Goal: Information Seeking & Learning: Find specific fact

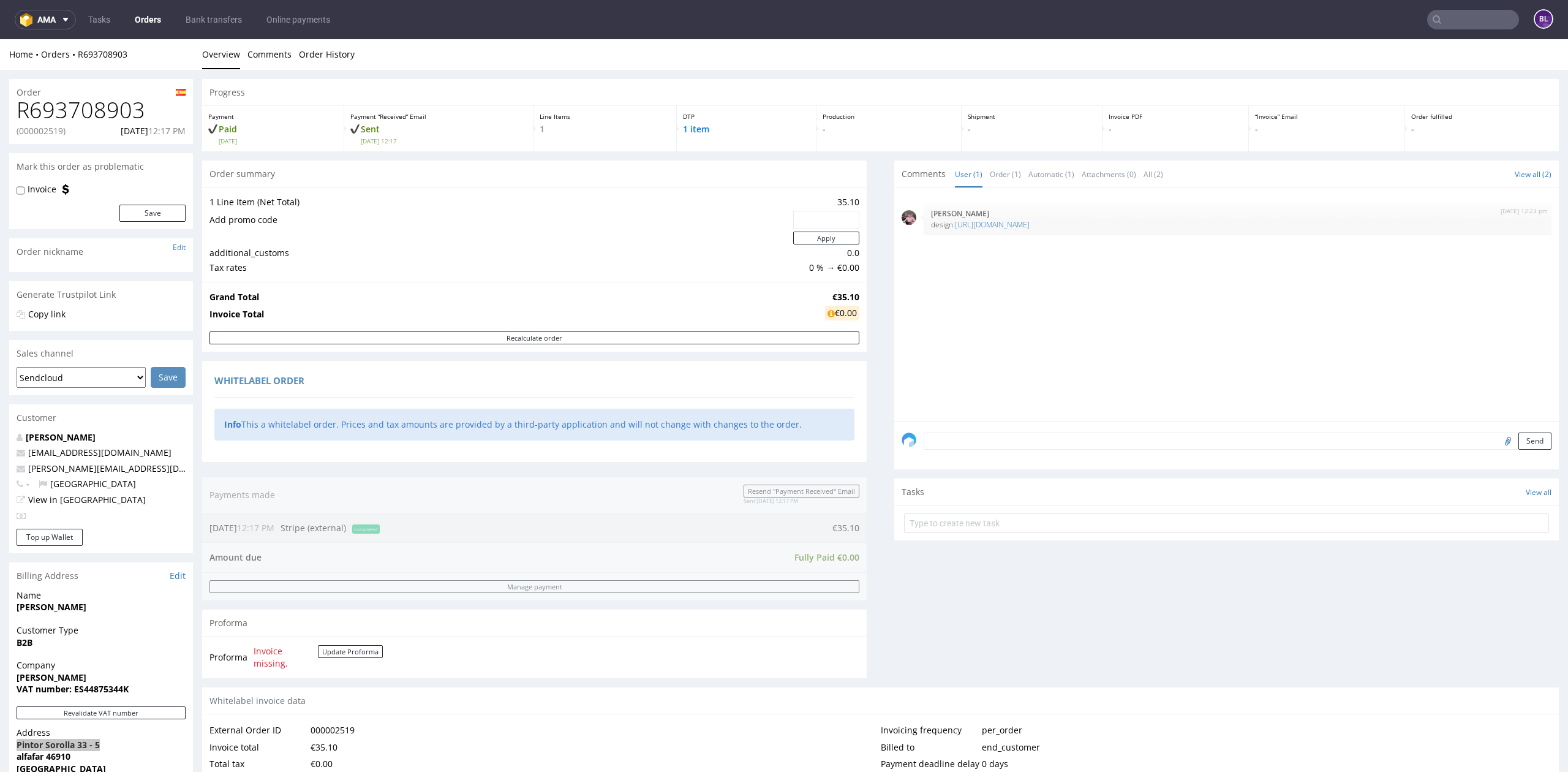
click at [1436, 7] on nav "ama Tasks Orders Bank transfers Online payments BL" at bounding box center [784, 19] width 1568 height 39
click at [1436, 10] on input "text" at bounding box center [1473, 19] width 92 height 20
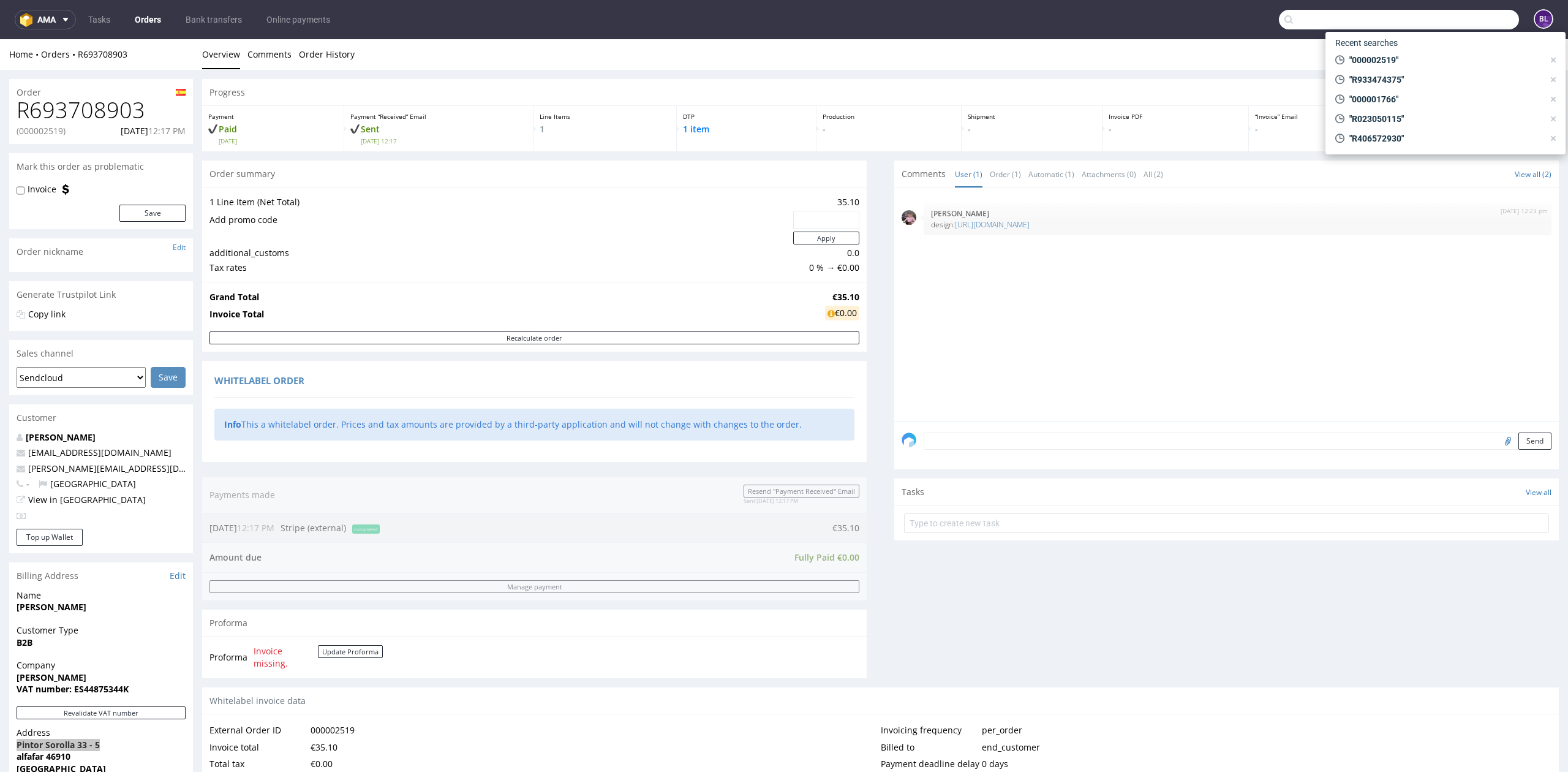
paste input "FV372/7/2025"
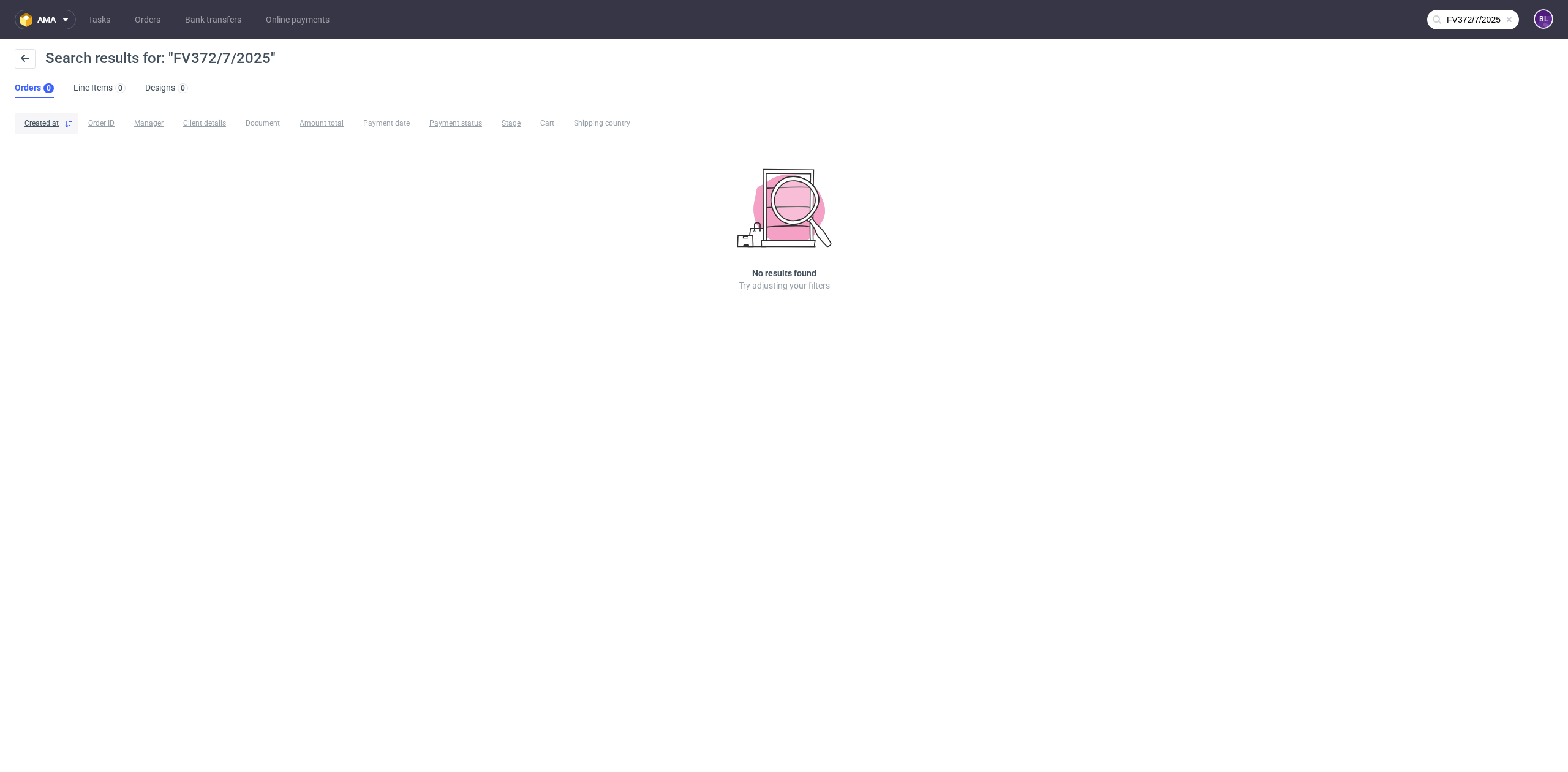
click at [1458, 22] on input "FV372/7/2025" at bounding box center [1473, 19] width 92 height 20
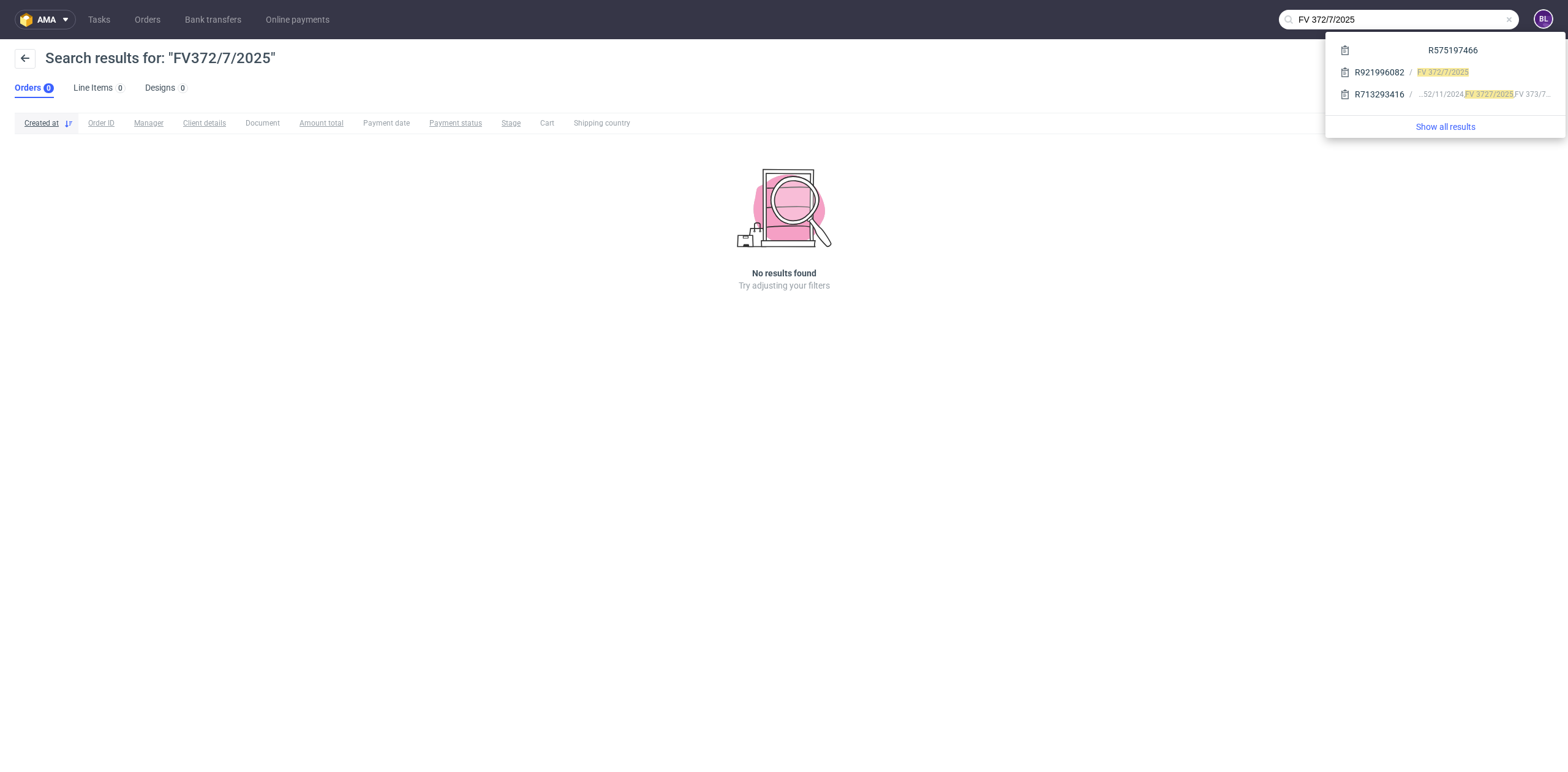
type input "FV 372/7/2025"
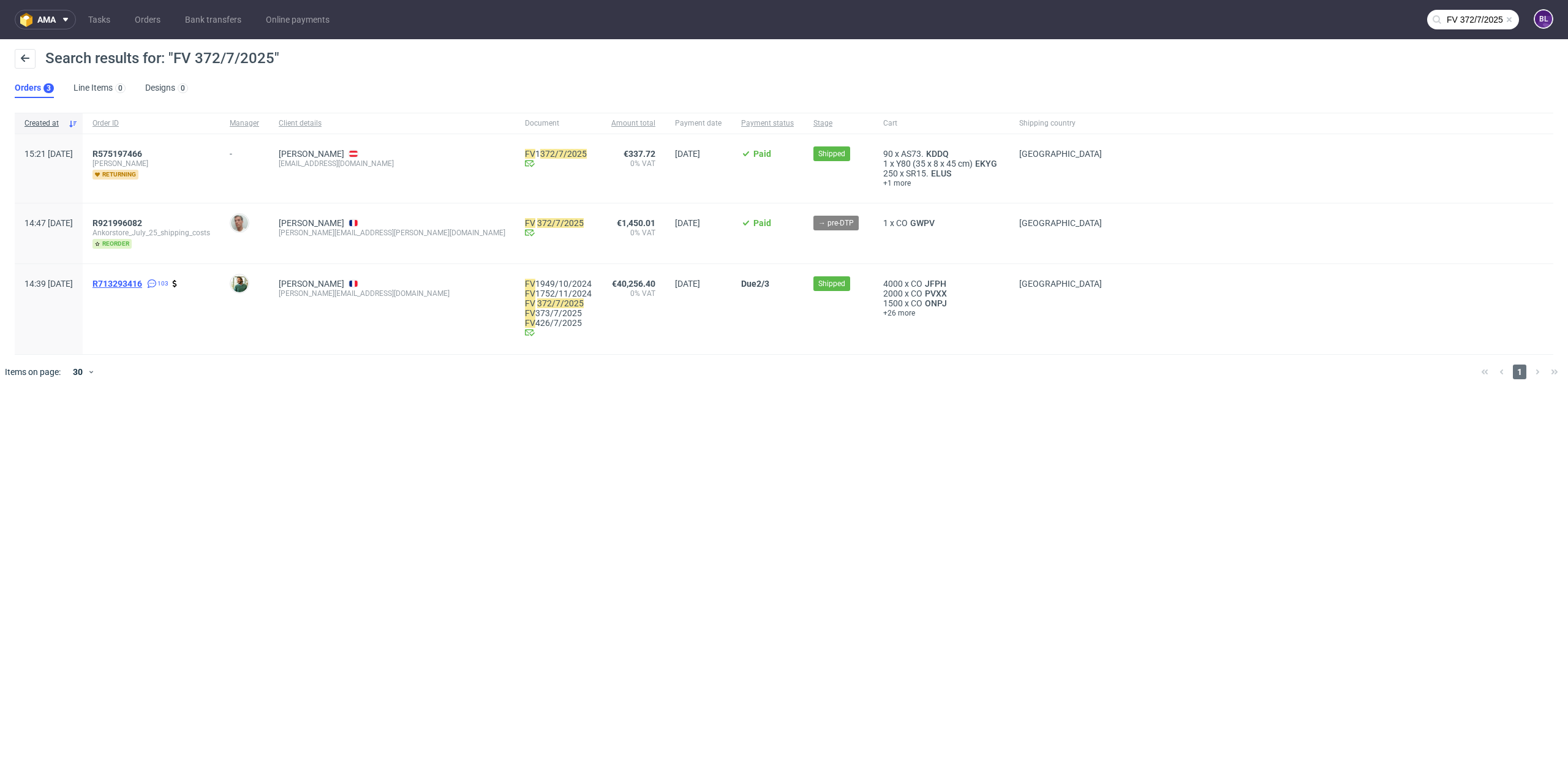
click at [142, 282] on span "R713293416" at bounding box center [117, 283] width 50 height 10
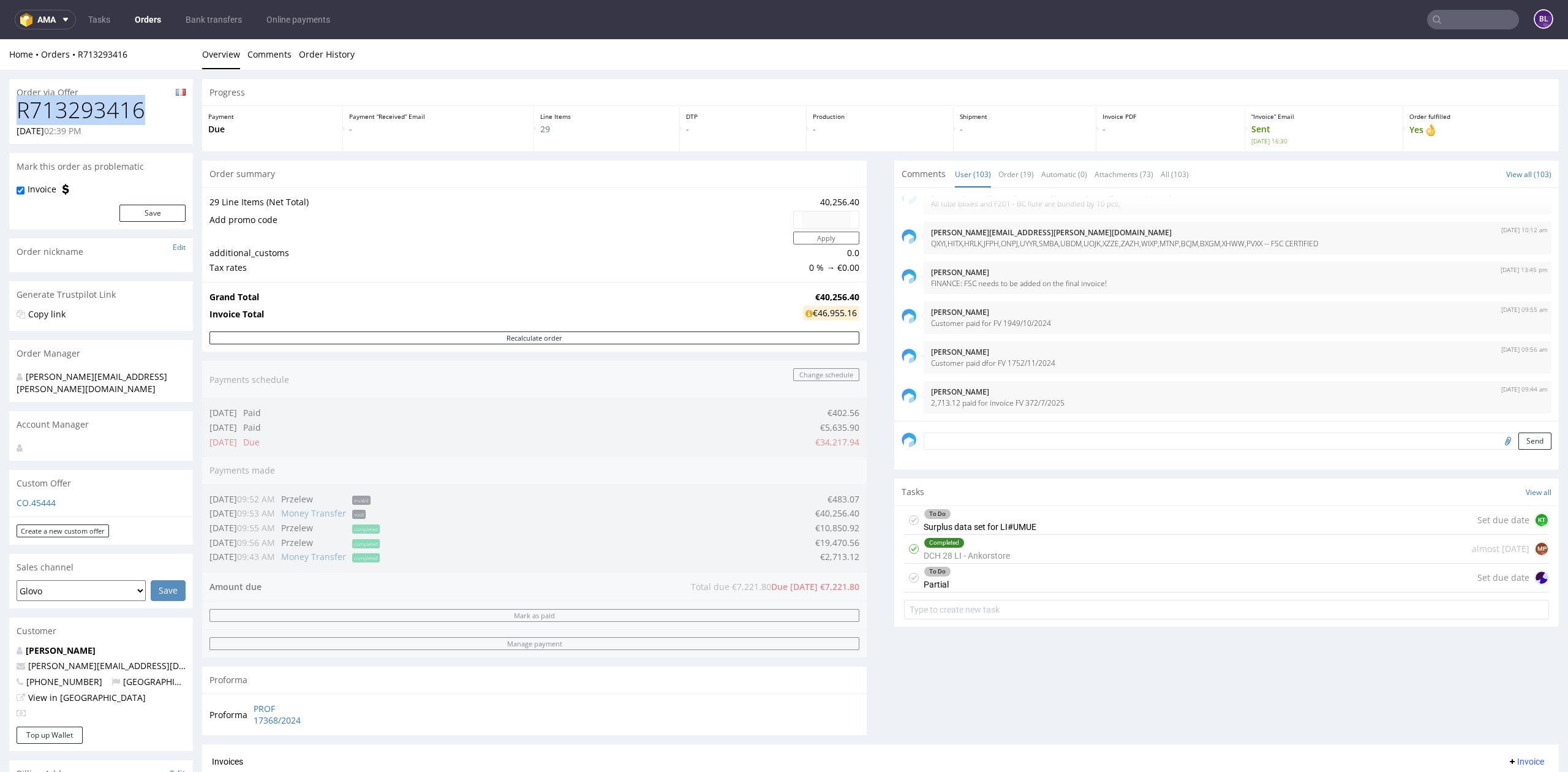
drag, startPoint x: 144, startPoint y: 106, endPoint x: 20, endPoint y: 106, distance: 124.0
click at [20, 106] on h1 "R713293416" at bounding box center [101, 109] width 169 height 25
copy h1 "R713293416"
click at [1447, 23] on input "text" at bounding box center [1473, 19] width 92 height 20
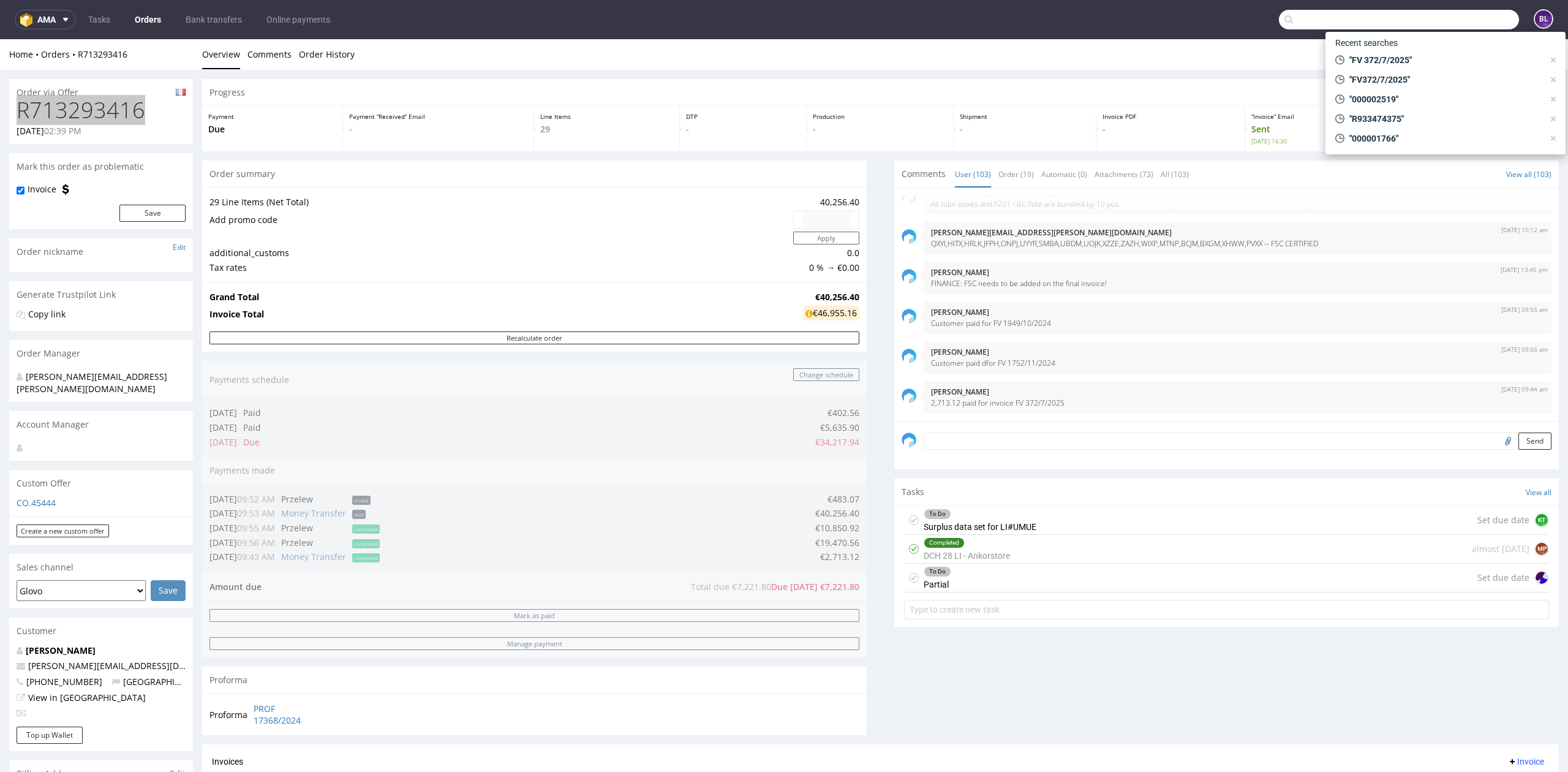
paste input "FV 371/7/2025"
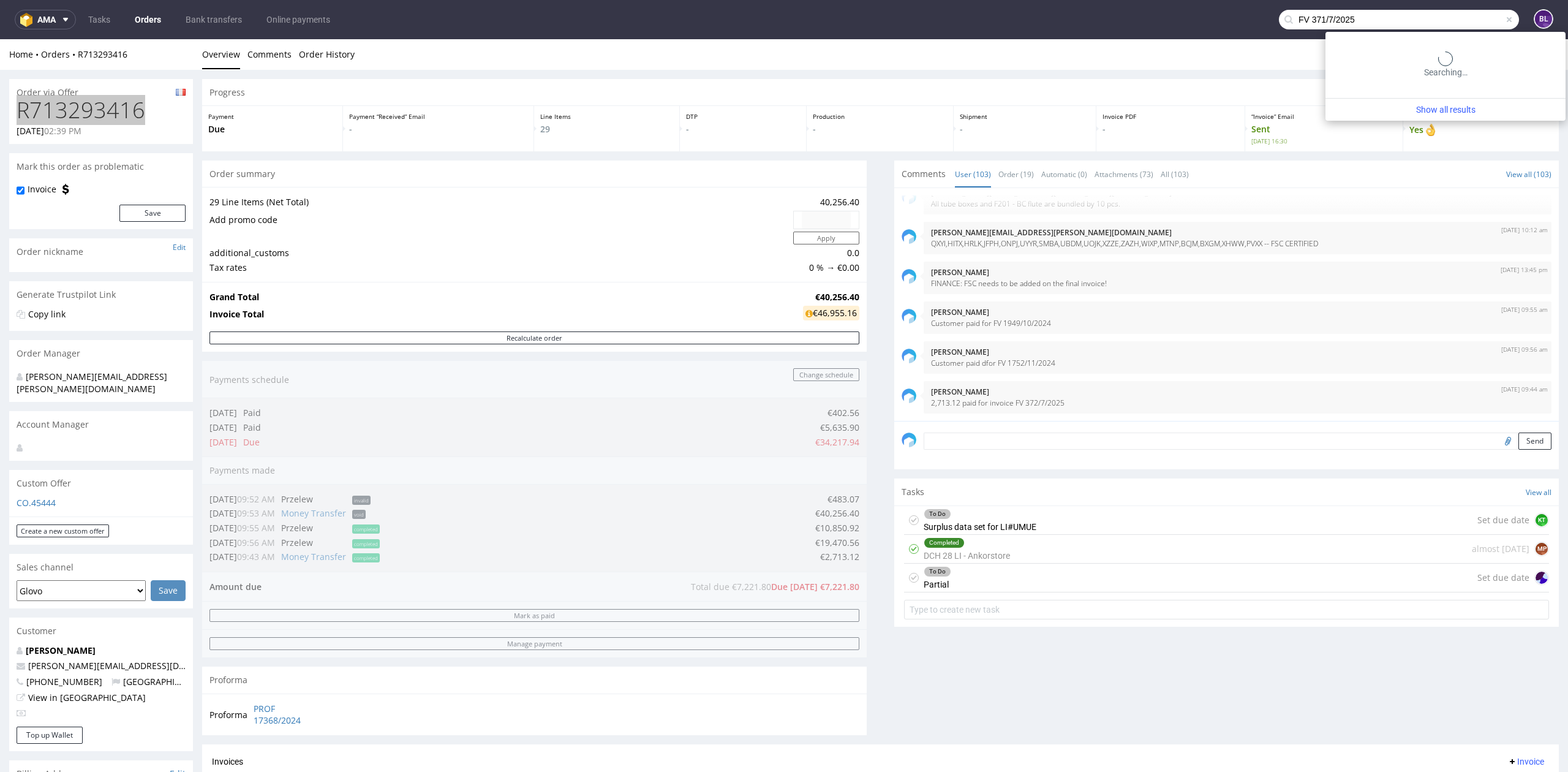
type input "FV 371/7/2025"
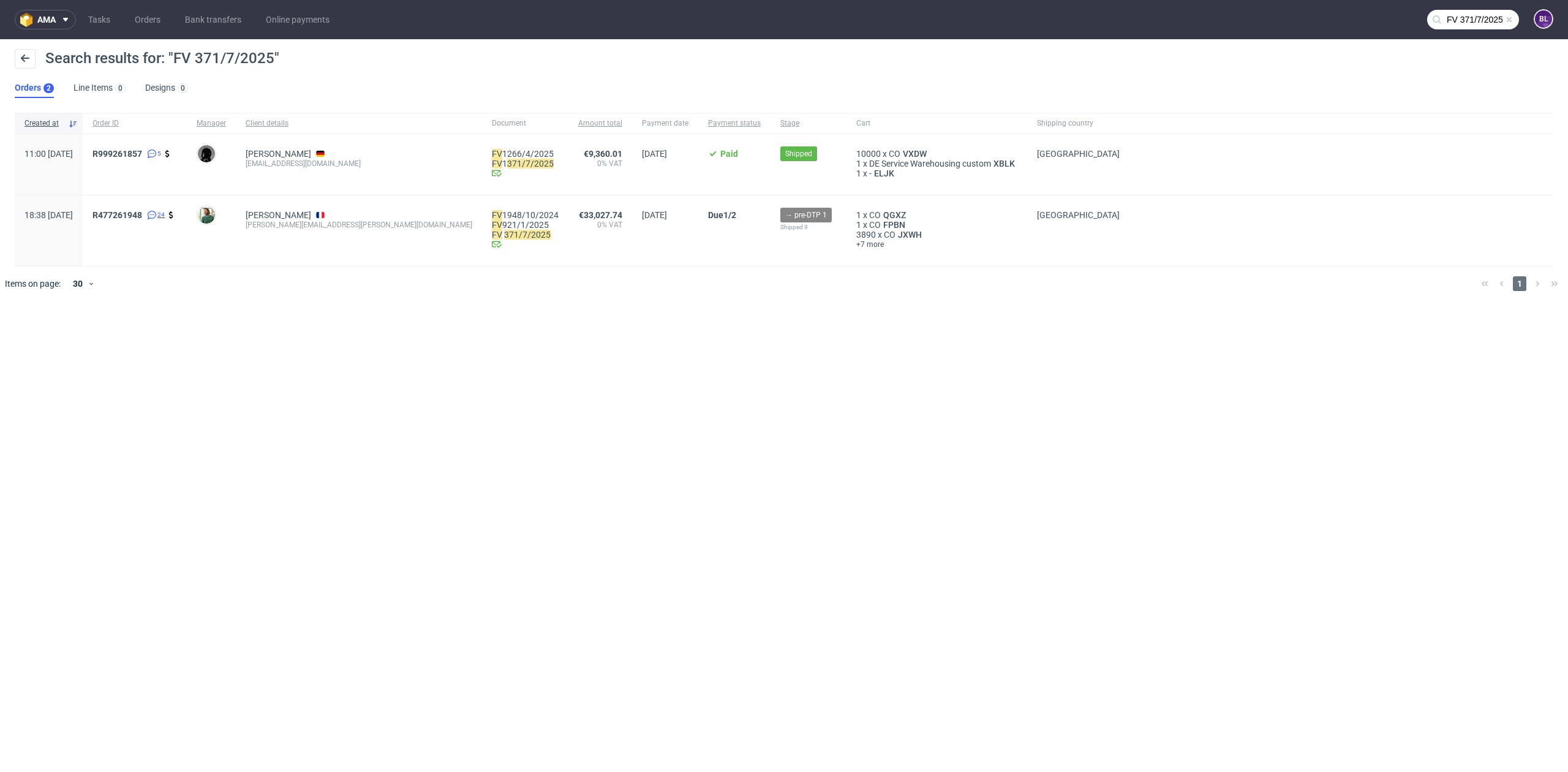
click at [157, 212] on span at bounding box center [150, 215] width 12 height 10
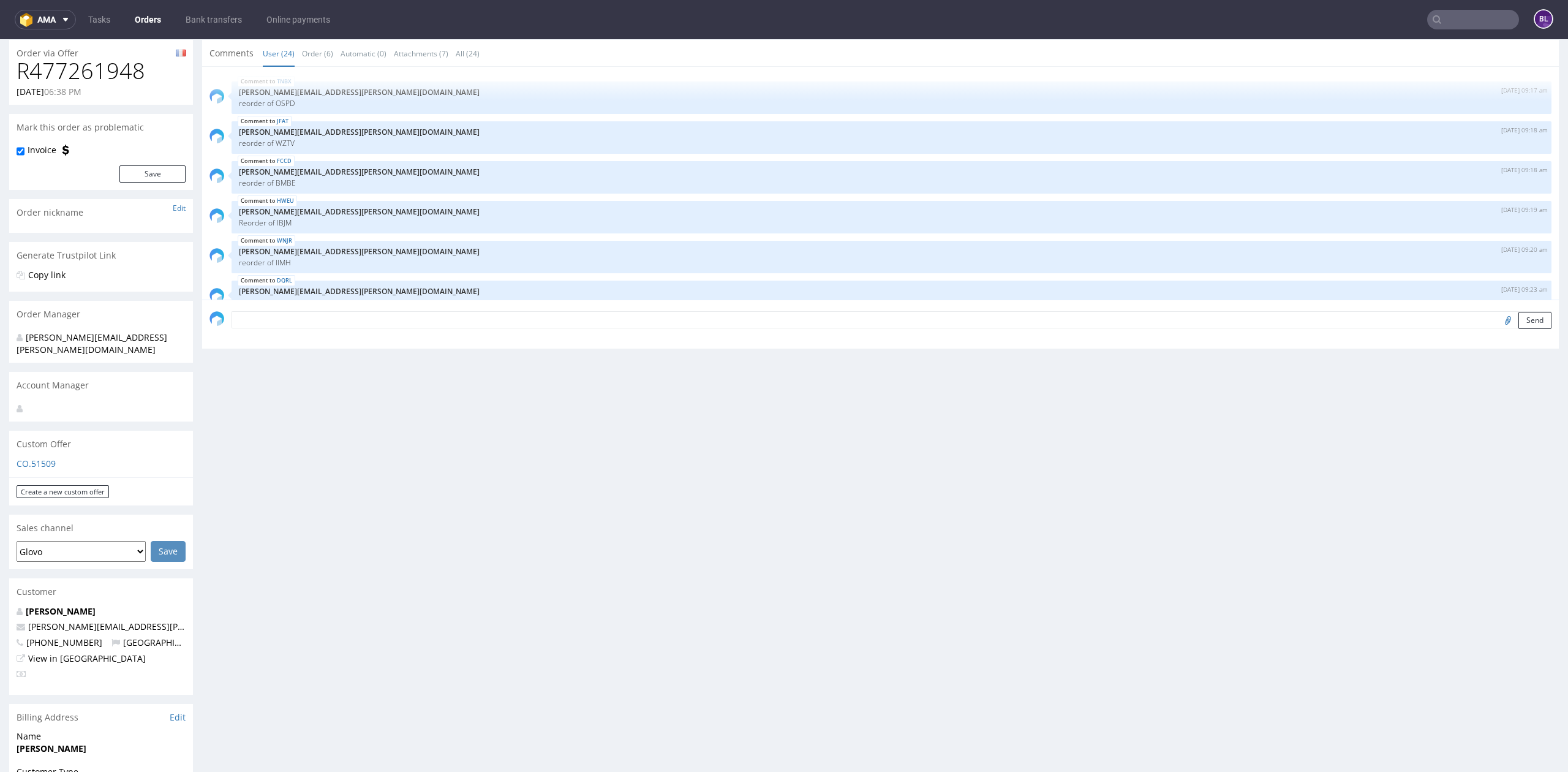
scroll to position [893, 0]
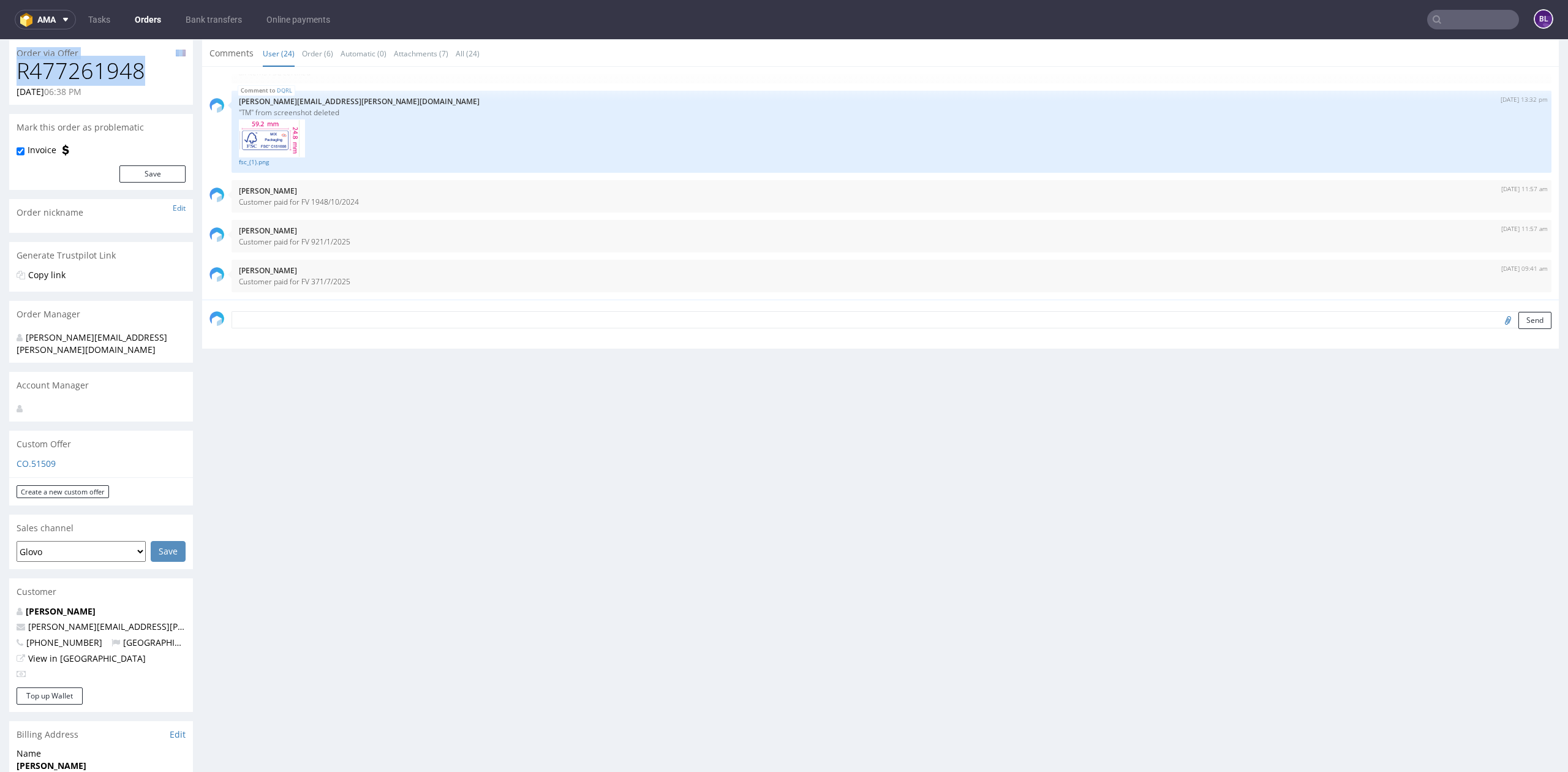
click at [0, 58] on div "Order via Offer R477261948 [DATE] 06:38 PM Mark this order as problematic Invoi…" at bounding box center [784, 588] width 1568 height 1114
click at [83, 68] on h1 "R477261948" at bounding box center [101, 71] width 169 height 25
type input "FV 371/7/2025"
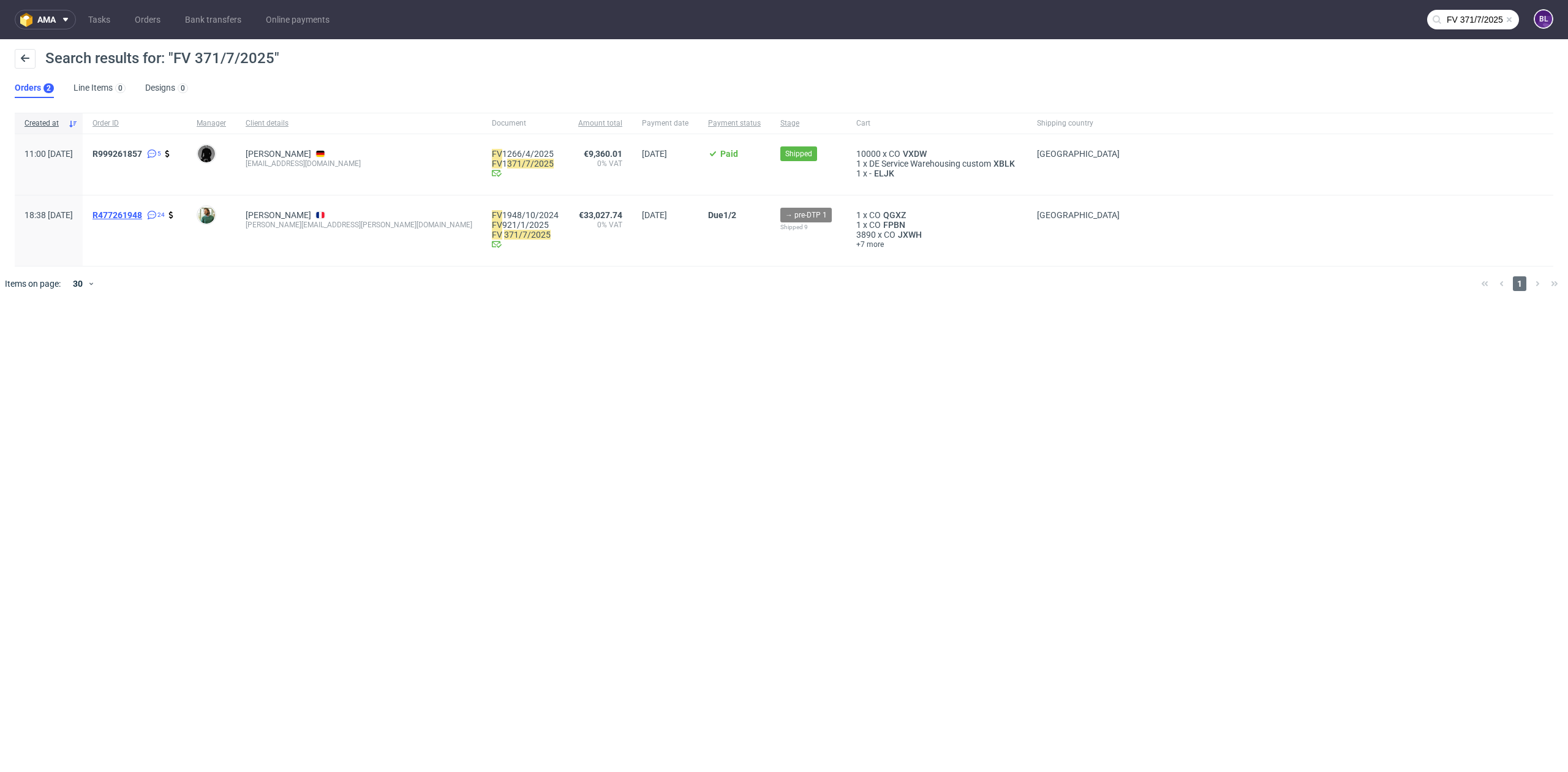
click at [142, 213] on span "R477261948" at bounding box center [117, 215] width 50 height 10
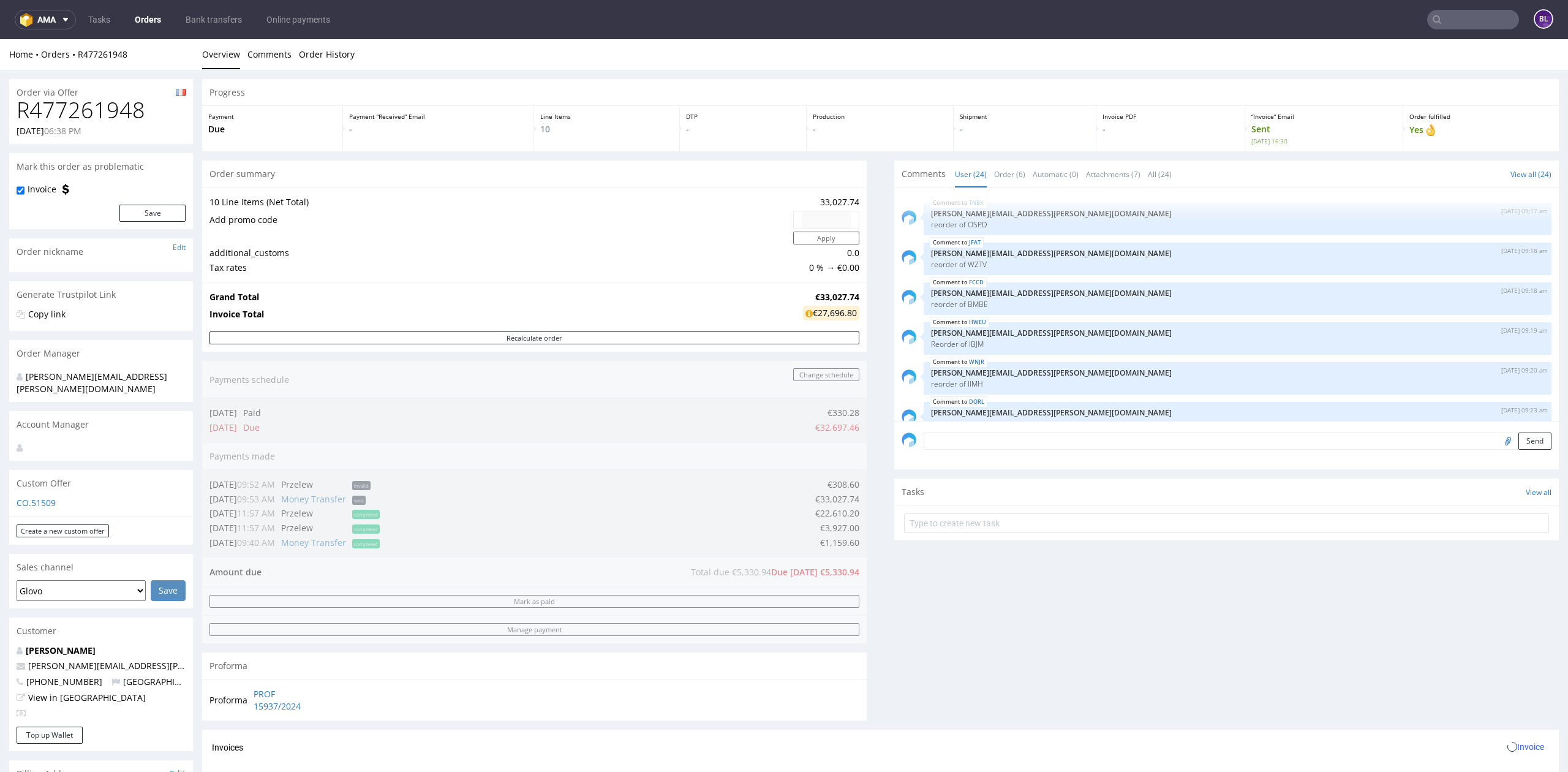
scroll to position [902, 0]
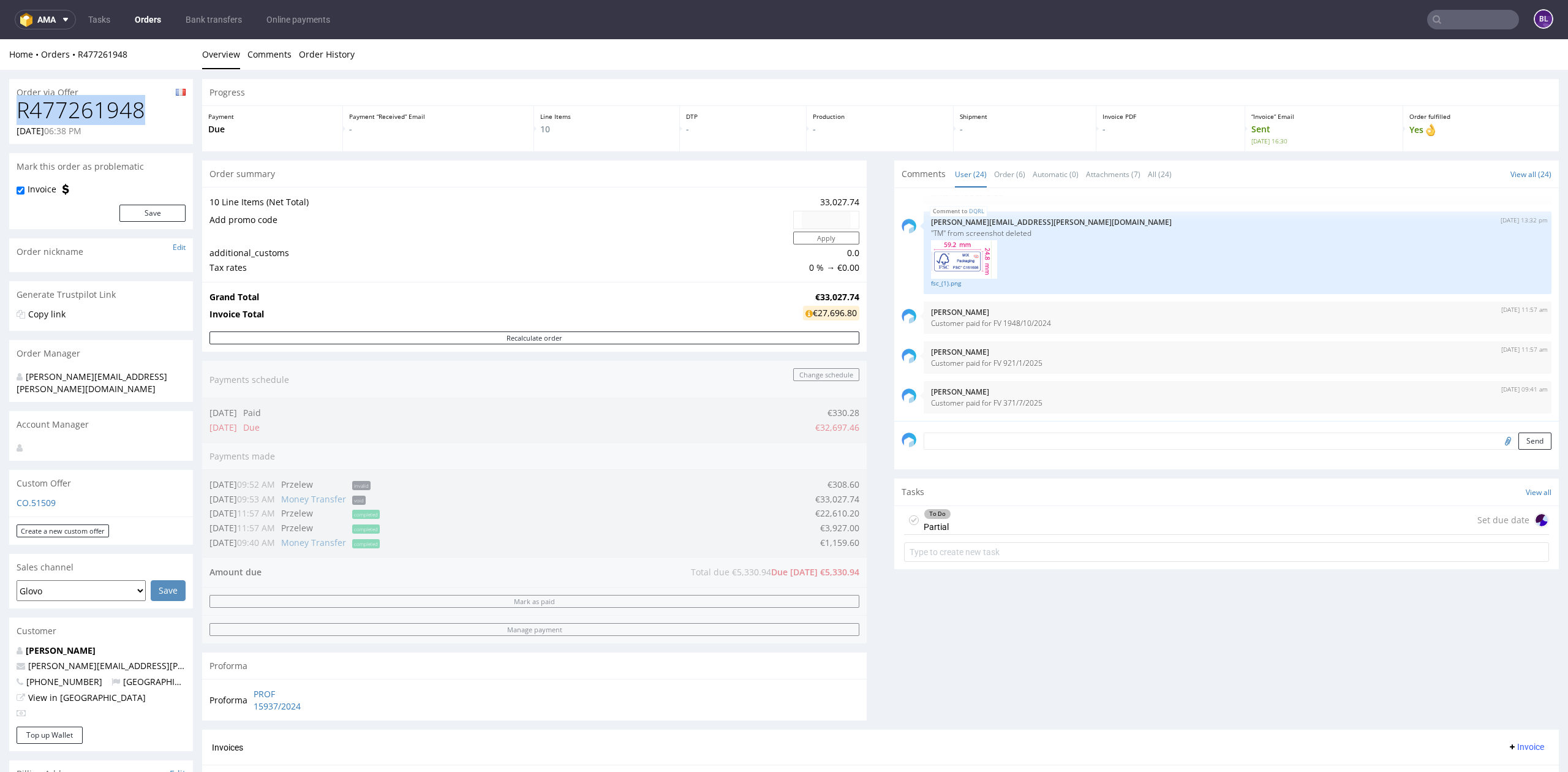
drag, startPoint x: 118, startPoint y: 108, endPoint x: 15, endPoint y: 117, distance: 103.4
click at [15, 117] on div "R477261948 [DATE] 06:38 PM" at bounding box center [102, 121] width 184 height 46
copy h1 "R477261948"
